Goal: Task Accomplishment & Management: Manage account settings

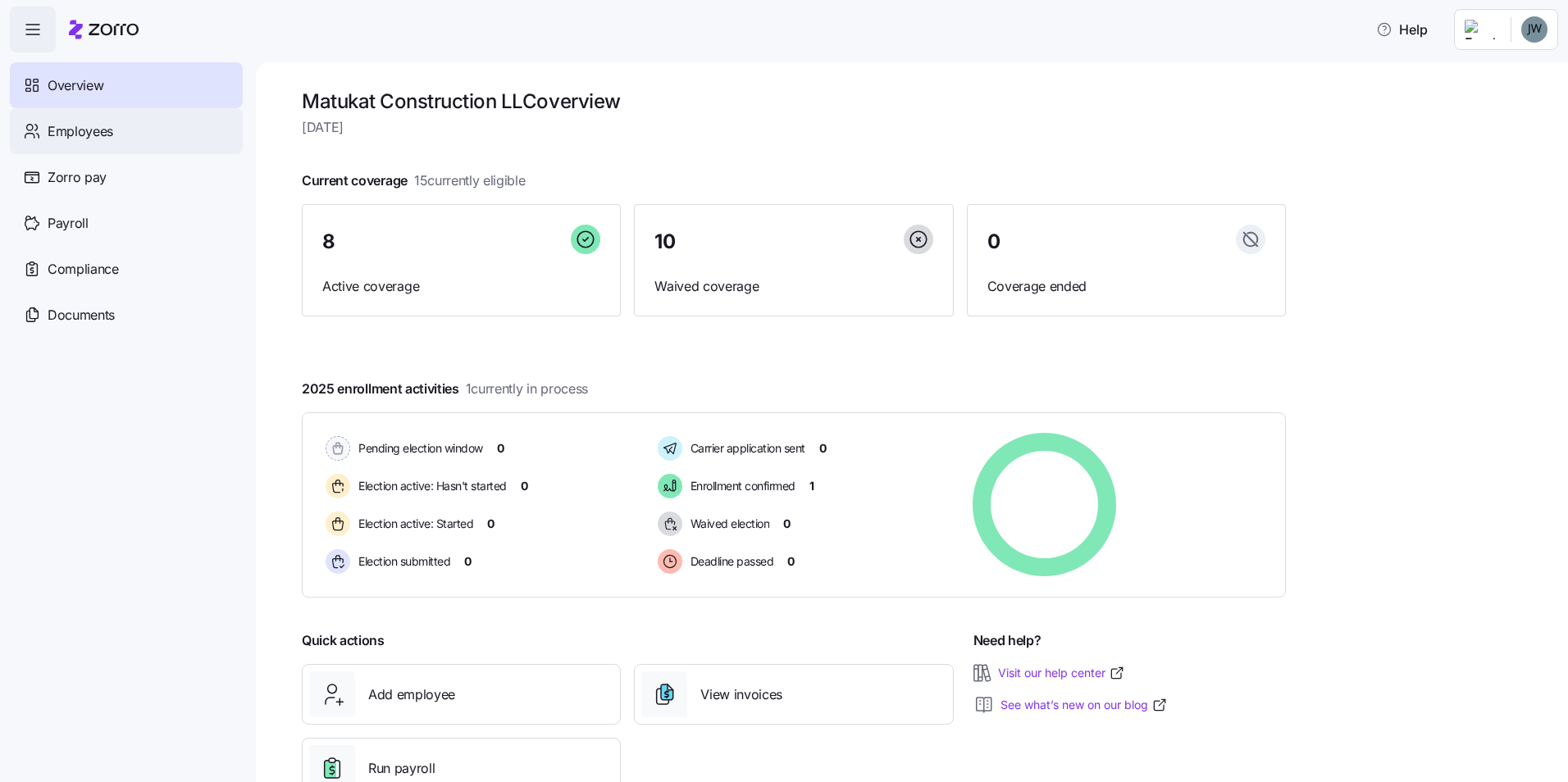
click at [93, 136] on span "Employees" at bounding box center [81, 132] width 66 height 21
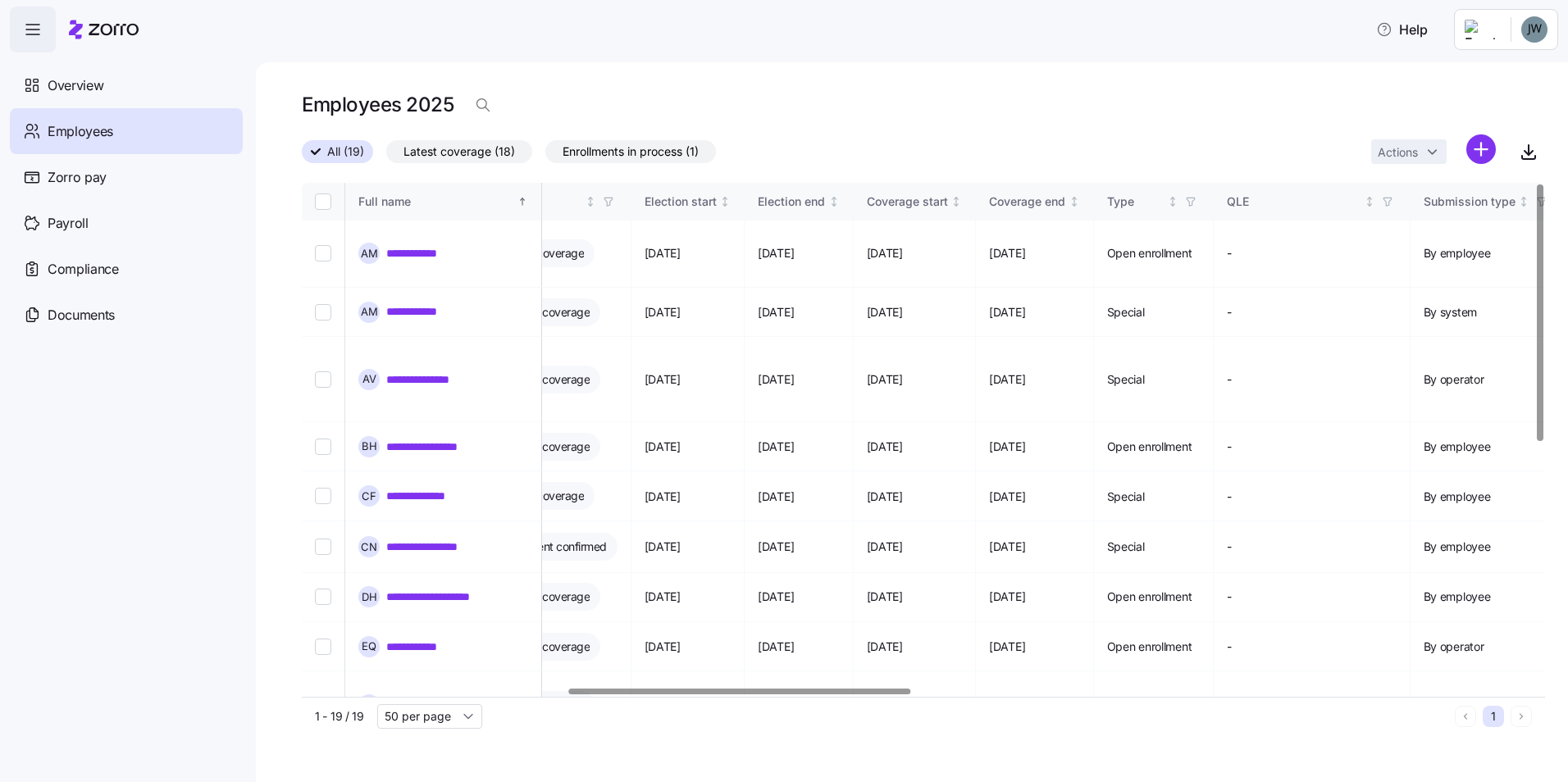
scroll to position [0, 966]
click at [860, 695] on div at bounding box center [740, 692] width 342 height 6
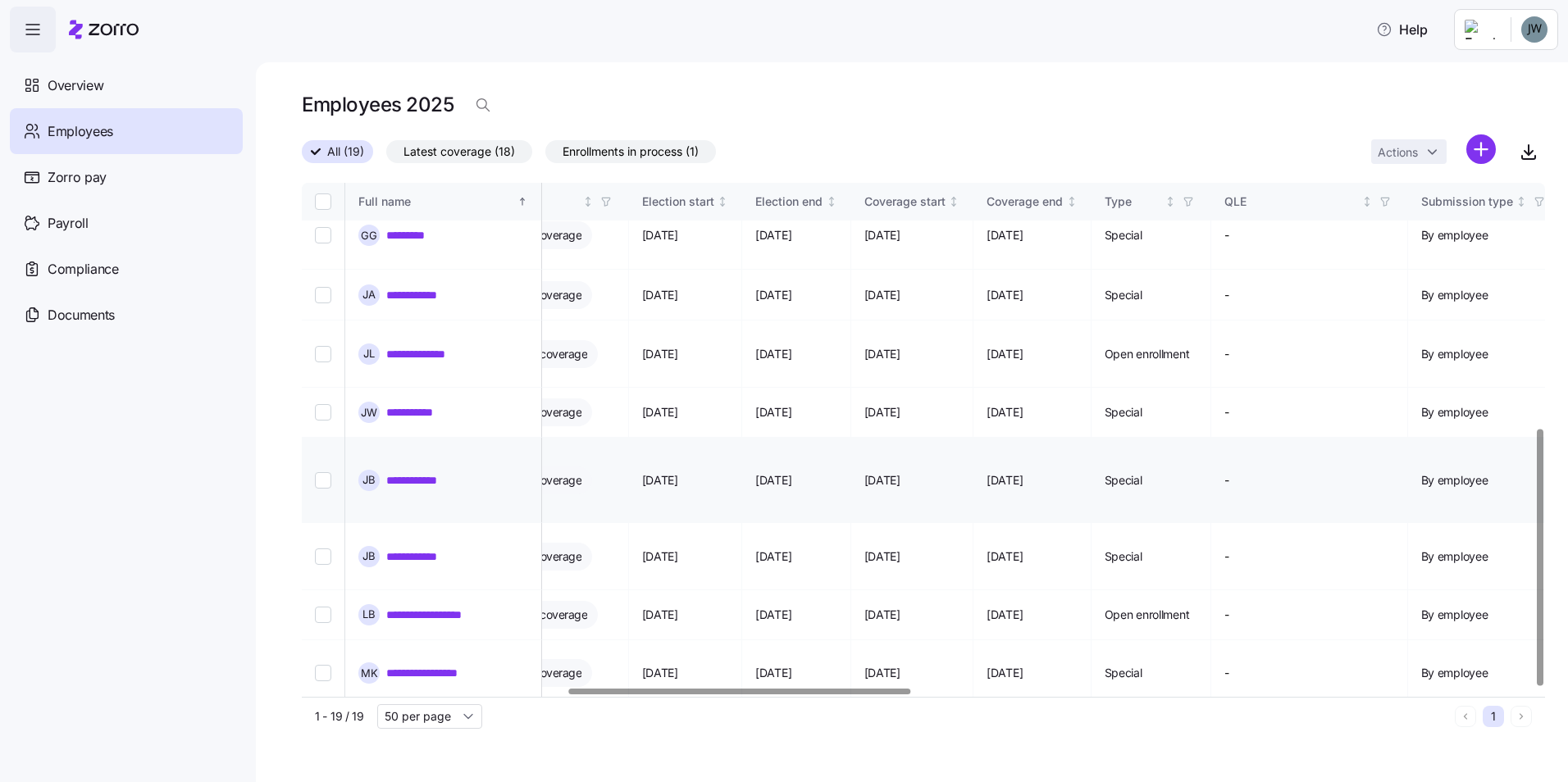
scroll to position [491, 966]
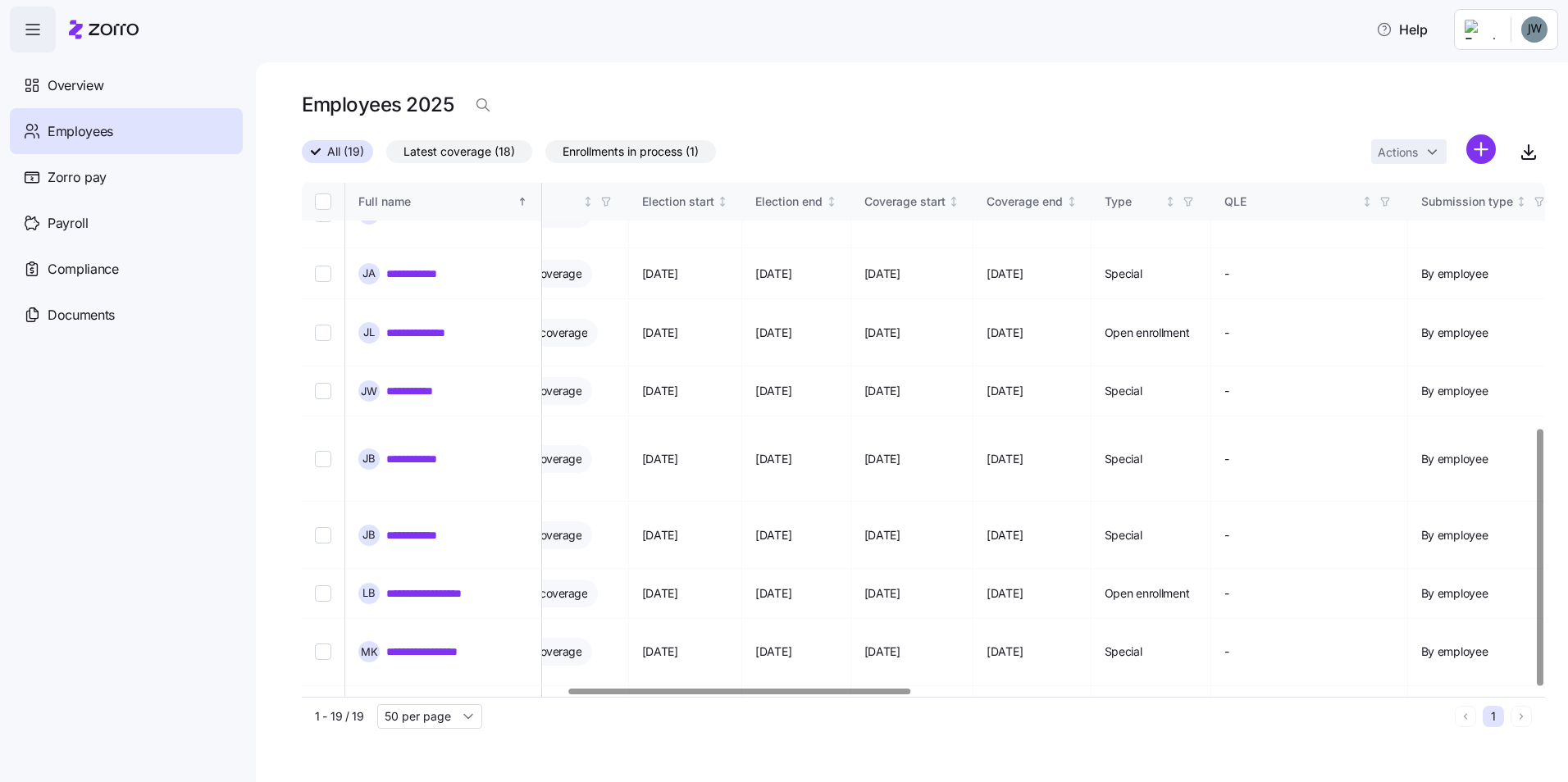
drag, startPoint x: 853, startPoint y: 697, endPoint x: 952, endPoint y: 694, distance: 99.0
click at [959, 695] on div "**********" at bounding box center [923, 459] width 1243 height 553
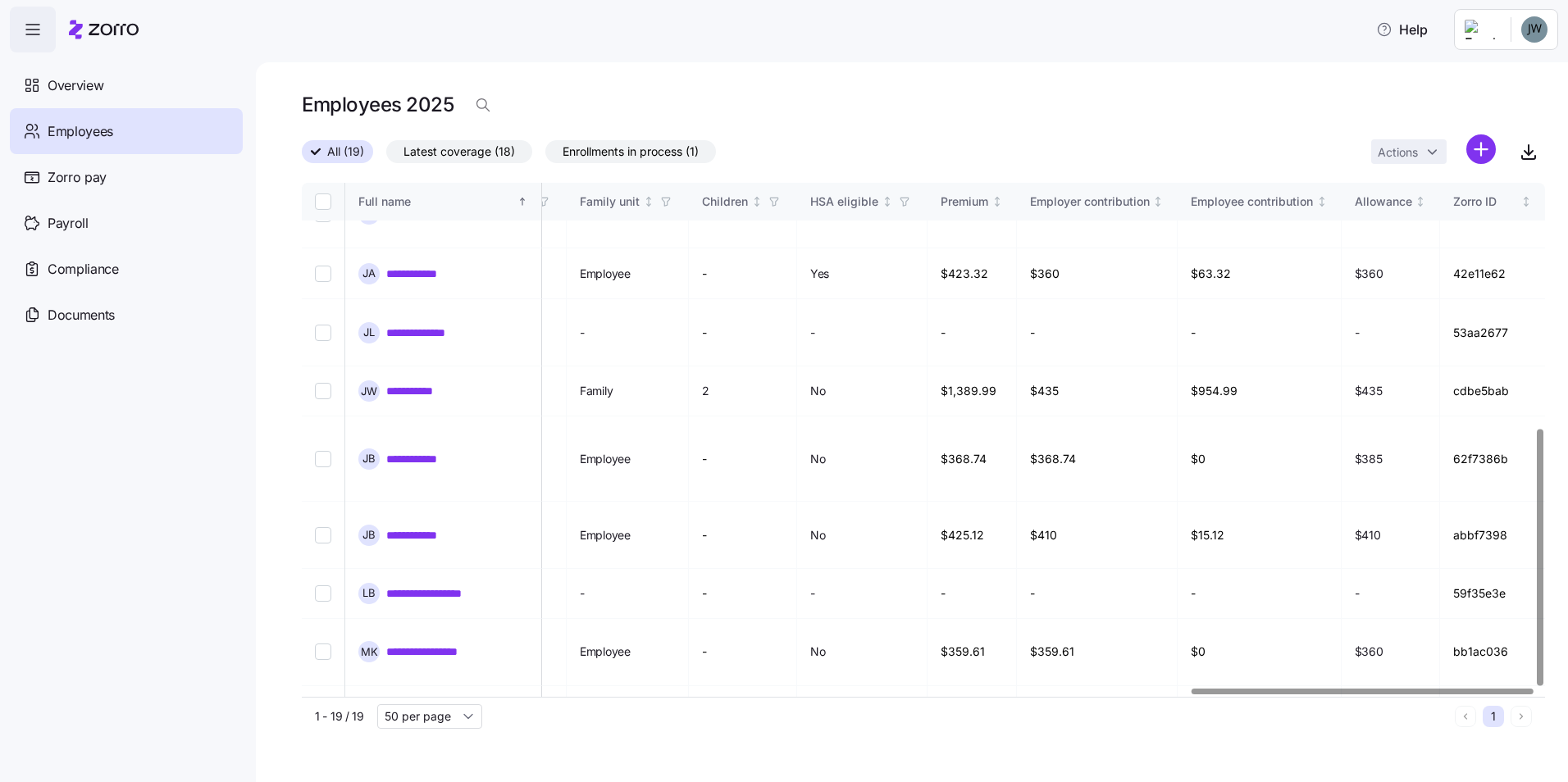
scroll to position [491, 3236]
click at [1509, 689] on div at bounding box center [1363, 692] width 342 height 6
click at [1278, 689] on div at bounding box center [1363, 692] width 342 height 6
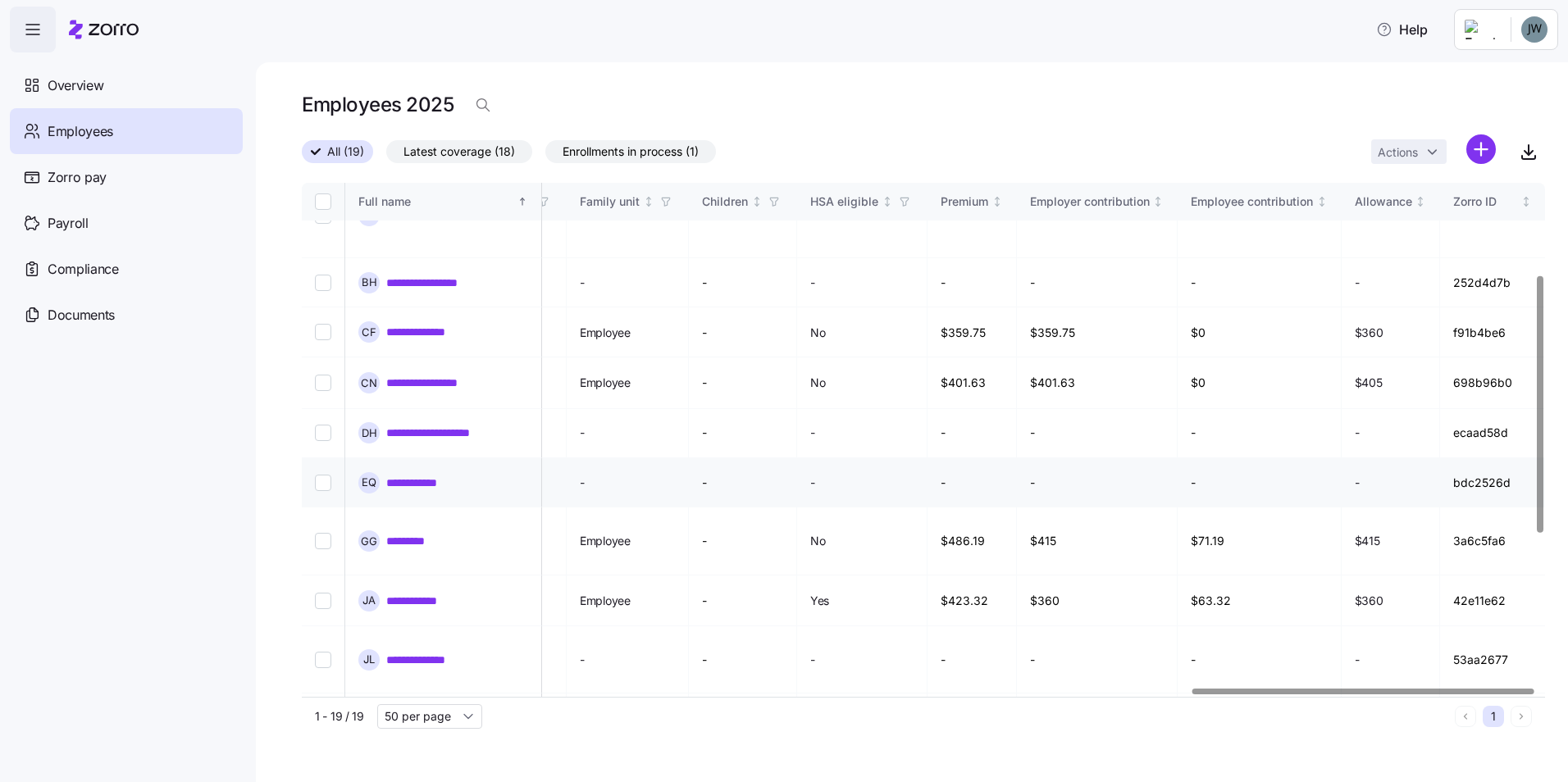
scroll to position [246, 3236]
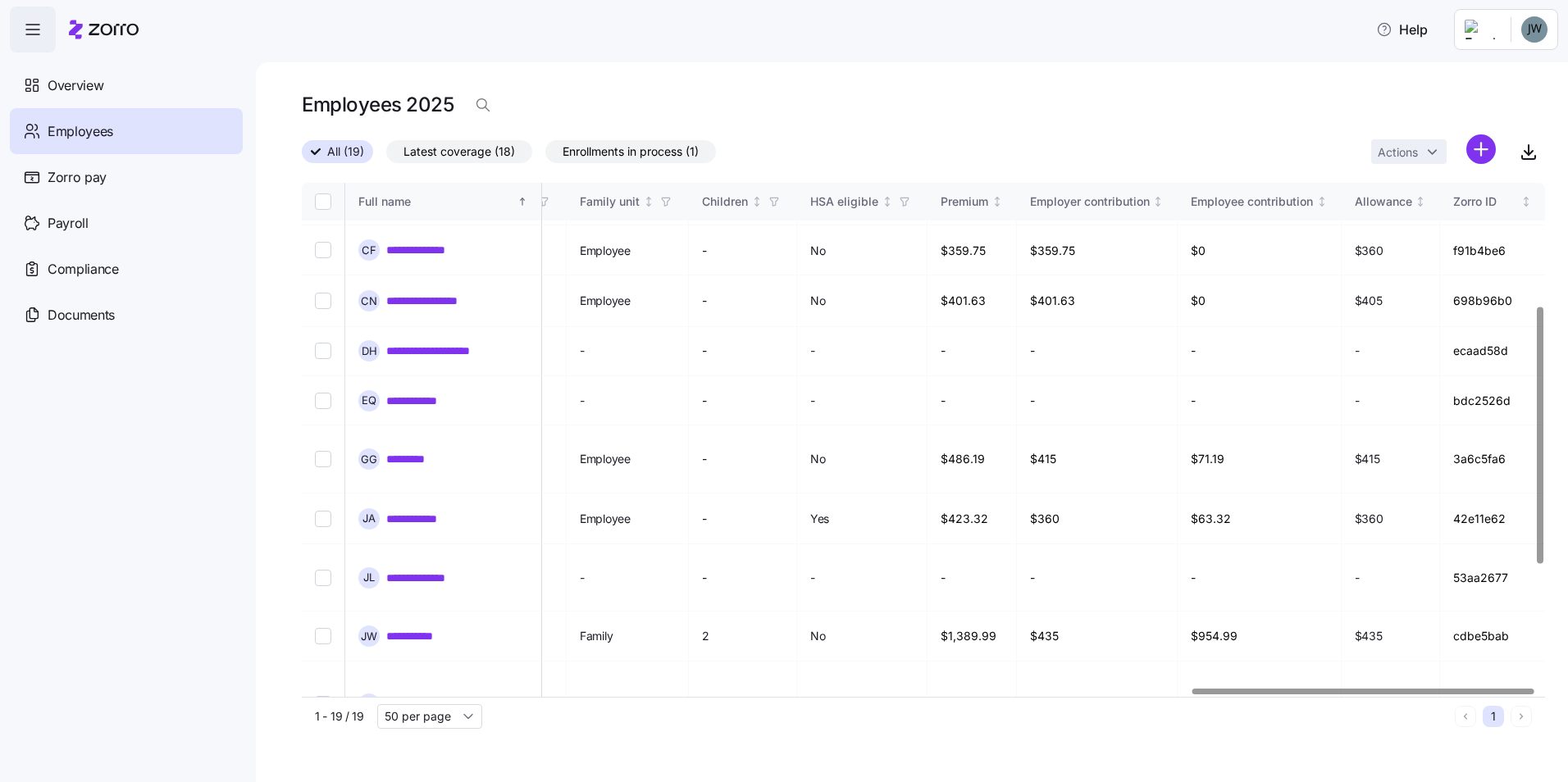
click at [1047, 17] on div "Help" at bounding box center [784, 30] width 1549 height 46
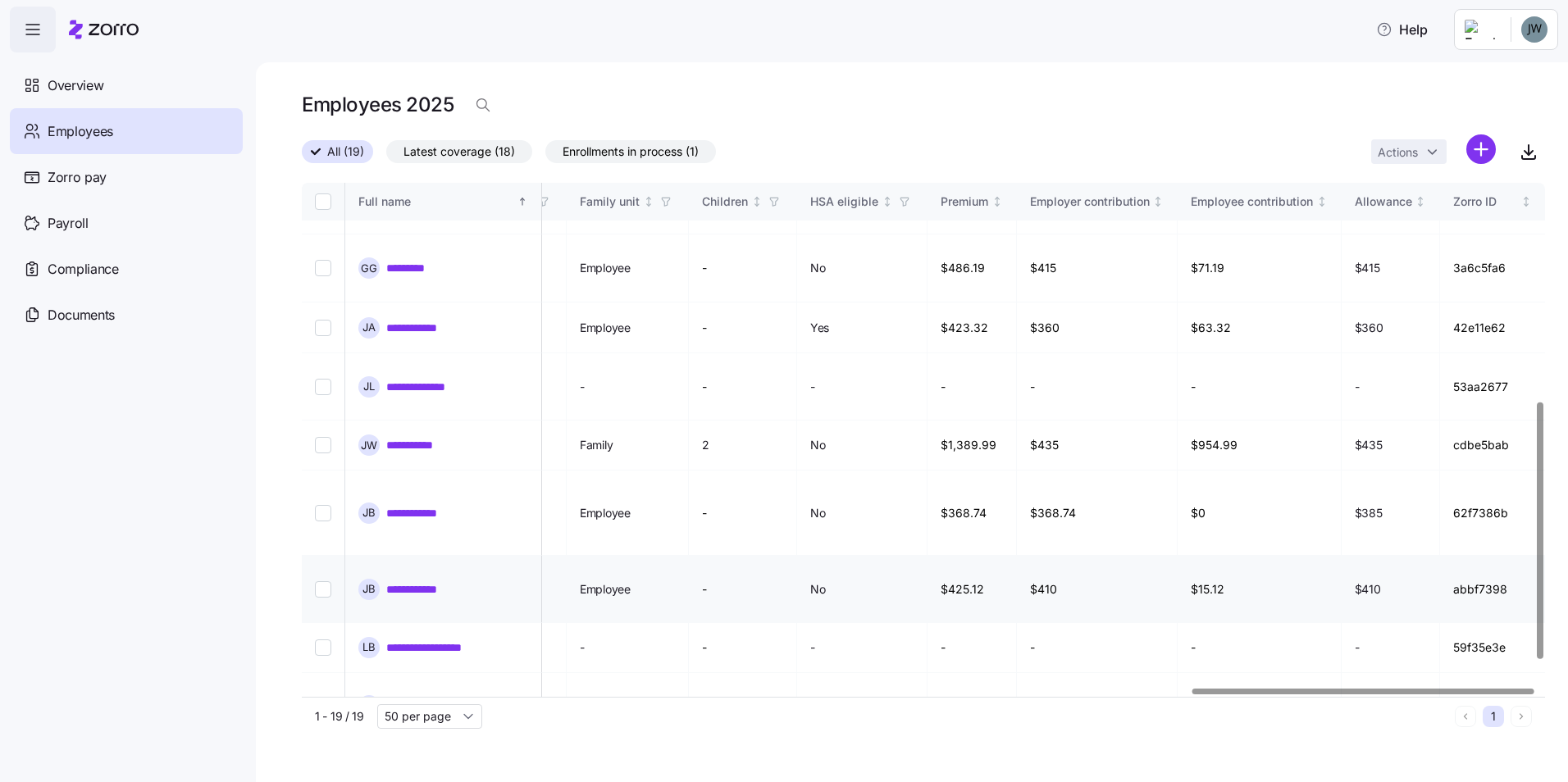
scroll to position [409, 3236]
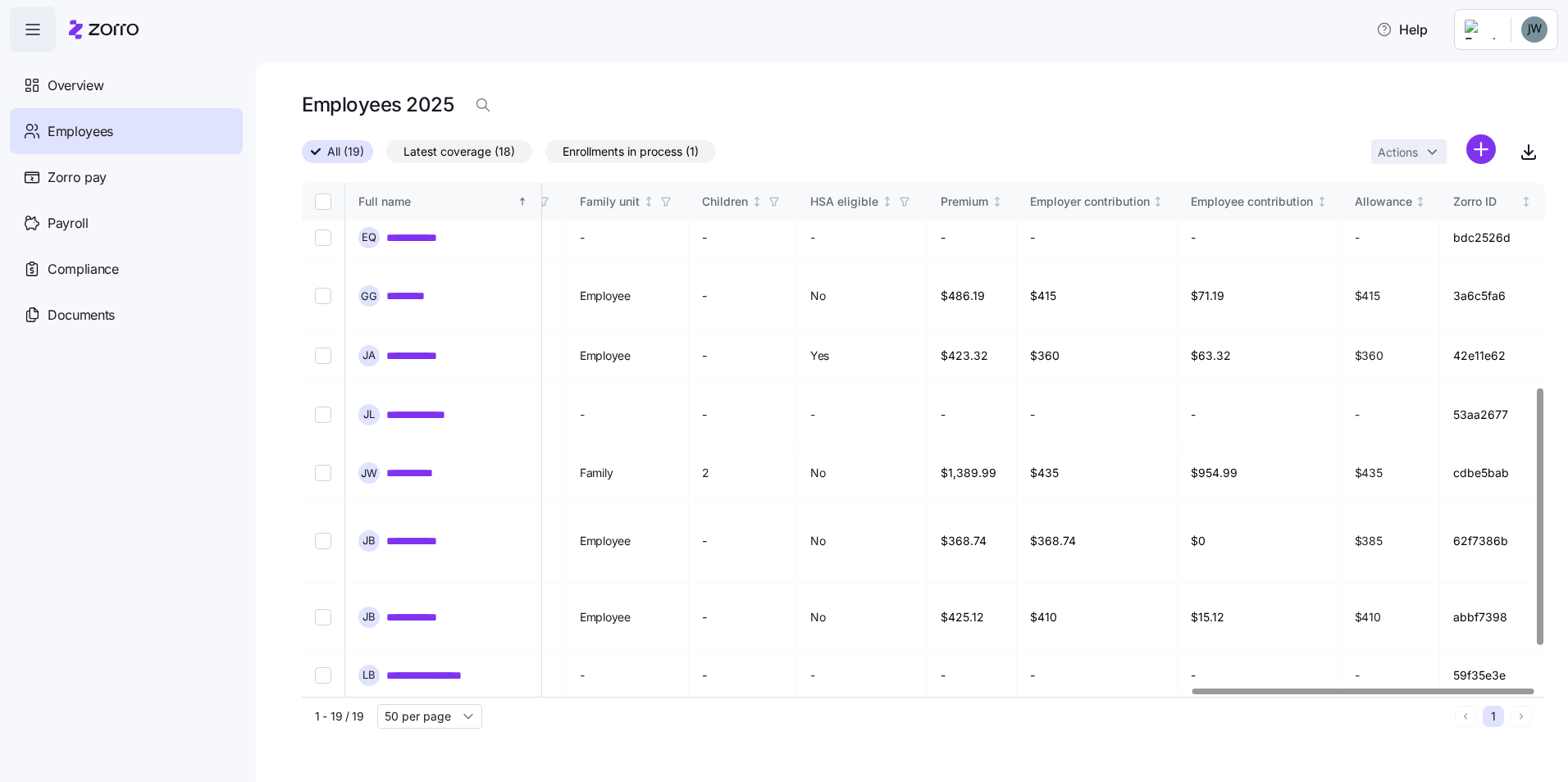
click at [1225, 691] on div at bounding box center [1363, 692] width 342 height 6
click at [1305, 691] on div at bounding box center [1363, 692] width 342 height 6
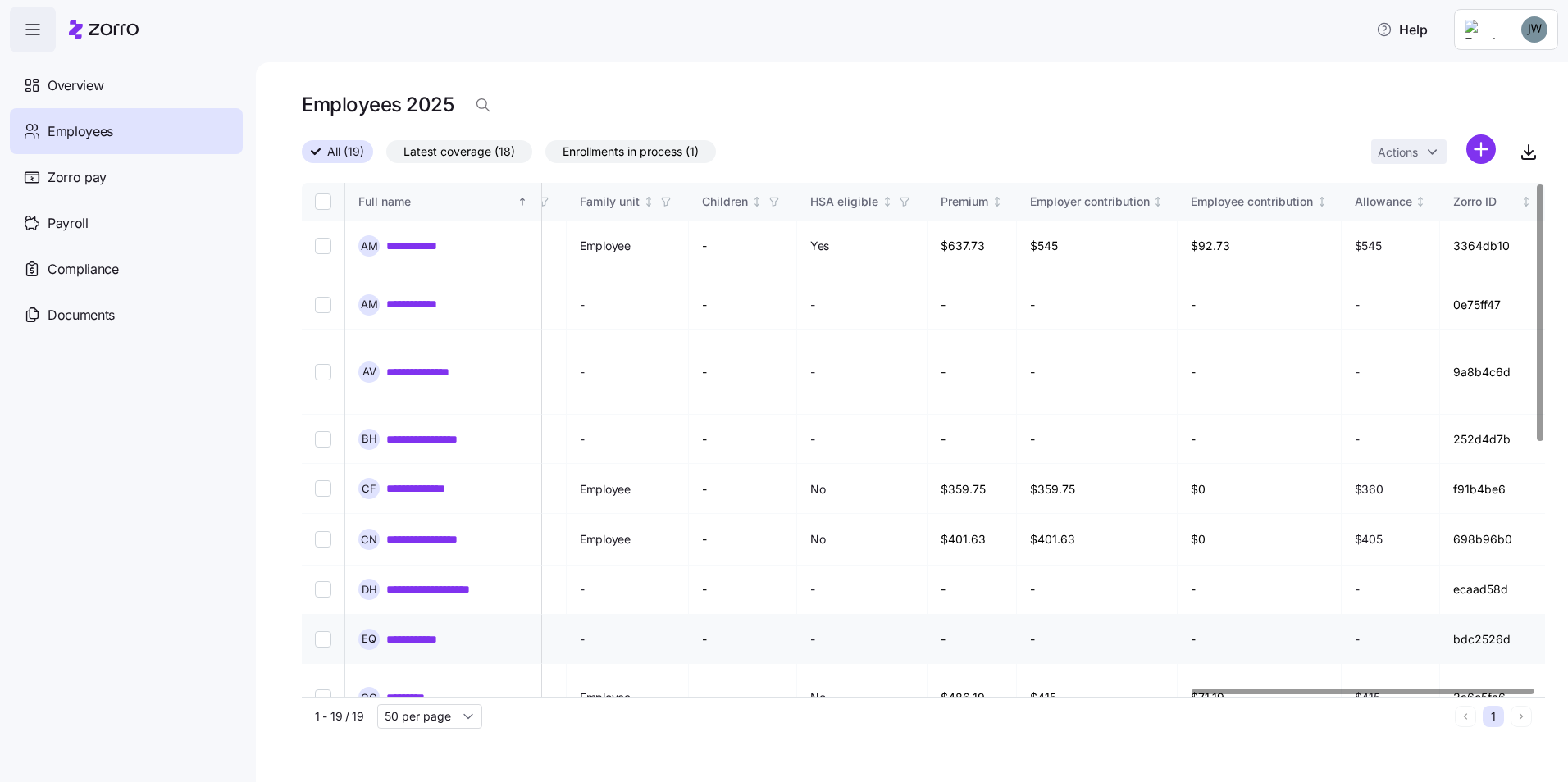
scroll to position [0, 3236]
